Goal: Find specific page/section: Find specific page/section

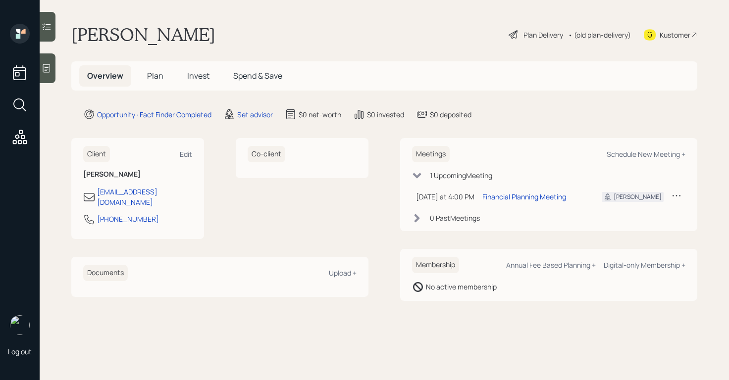
click at [46, 72] on icon at bounding box center [47, 68] width 10 height 10
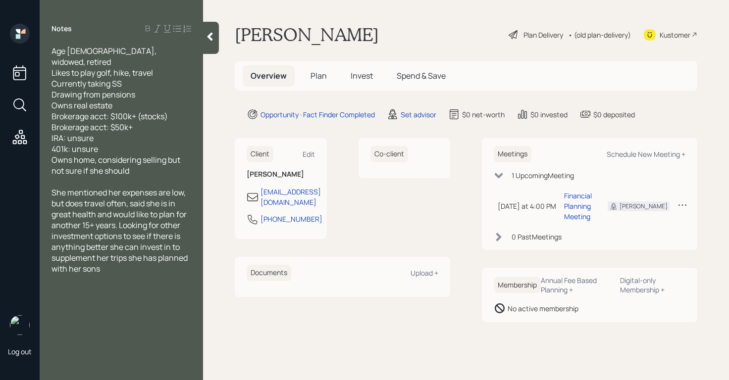
click at [66, 54] on span "Age [DEMOGRAPHIC_DATA], widowed, retired Likes to play golf, hike, travel Curre…" at bounding box center [117, 111] width 130 height 131
click at [75, 120] on span "Age [DEMOGRAPHIC_DATA], widowed, retired Likes to play golf, hike, travel Curre…" at bounding box center [117, 111] width 130 height 131
click at [75, 136] on span "Age [DEMOGRAPHIC_DATA], widowed, retired Likes to play golf, hike, travel Curre…" at bounding box center [117, 111] width 130 height 131
click at [104, 139] on div "Age [DEMOGRAPHIC_DATA], widowed, retired Likes to play golf, hike, travel Curre…" at bounding box center [122, 111] width 140 height 131
drag, startPoint x: 133, startPoint y: 119, endPoint x: 54, endPoint y: 105, distance: 81.1
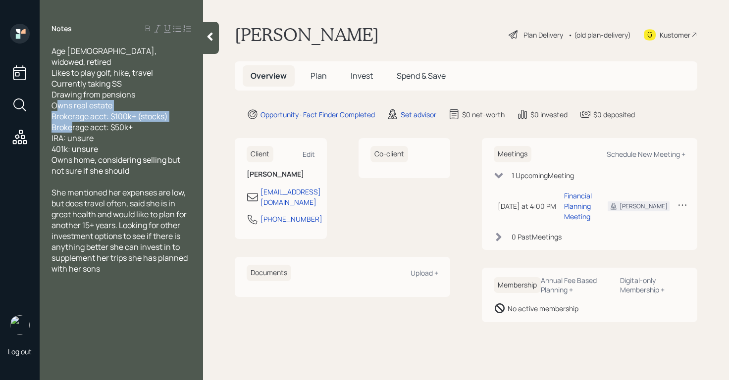
click at [54, 105] on div "Age [DEMOGRAPHIC_DATA], widowed, retired Likes to play golf, hike, travel Curre…" at bounding box center [122, 111] width 140 height 131
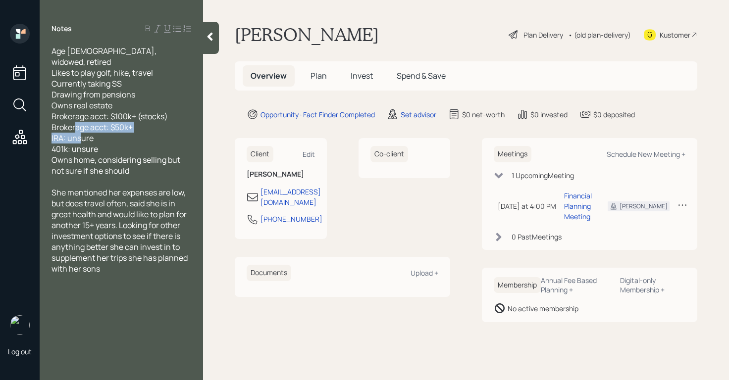
drag, startPoint x: 98, startPoint y: 138, endPoint x: 35, endPoint y: 124, distance: 63.9
click at [35, 124] on div "Log out Notes Age [DEMOGRAPHIC_DATA], widowed, retired Likes to play golf, hike…" at bounding box center [364, 190] width 729 height 380
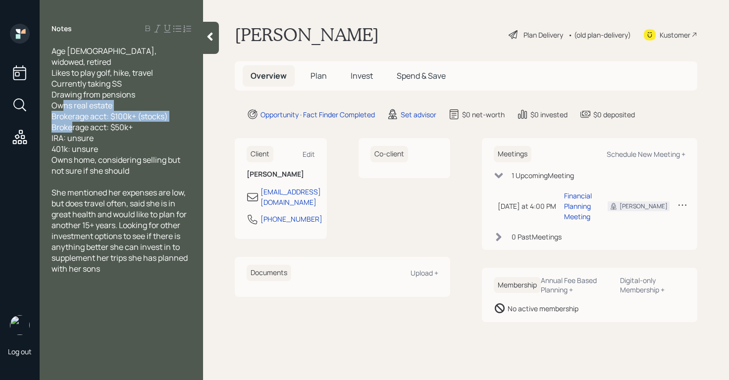
drag, startPoint x: 137, startPoint y: 119, endPoint x: 54, endPoint y: 108, distance: 83.5
click at [54, 108] on div "Age [DEMOGRAPHIC_DATA], widowed, retired Likes to play golf, hike, travel Curre…" at bounding box center [122, 111] width 140 height 131
